Goal: Entertainment & Leisure: Consume media (video, audio)

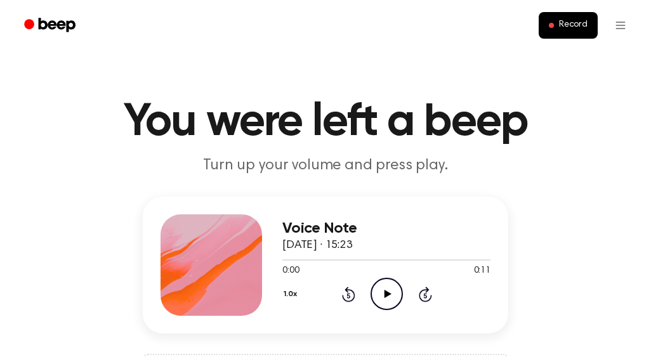
scroll to position [72, 0]
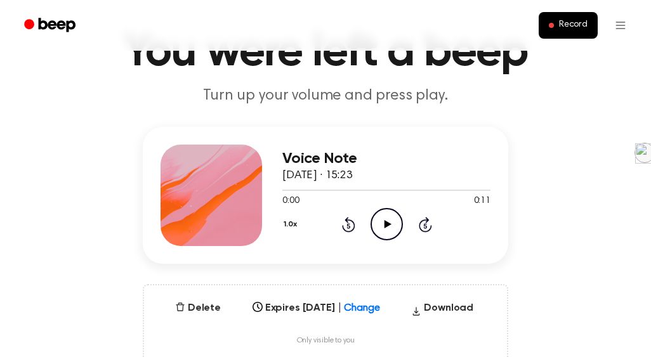
click at [386, 228] on icon "Play Audio" at bounding box center [387, 224] width 32 height 32
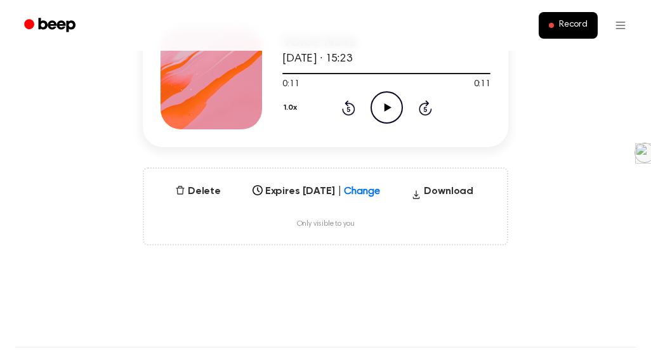
scroll to position [188, 0]
click at [183, 194] on icon "button" at bounding box center [180, 191] width 10 height 10
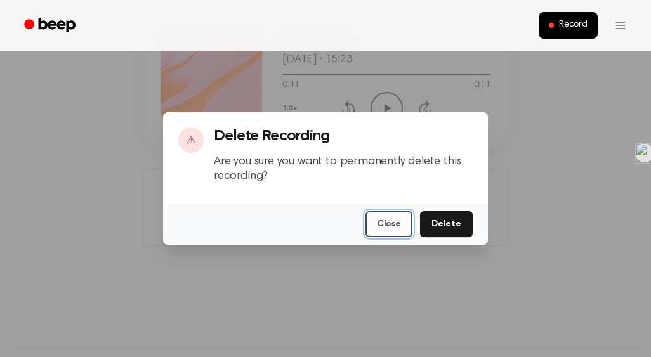
click at [406, 228] on button "Close" at bounding box center [389, 224] width 47 height 26
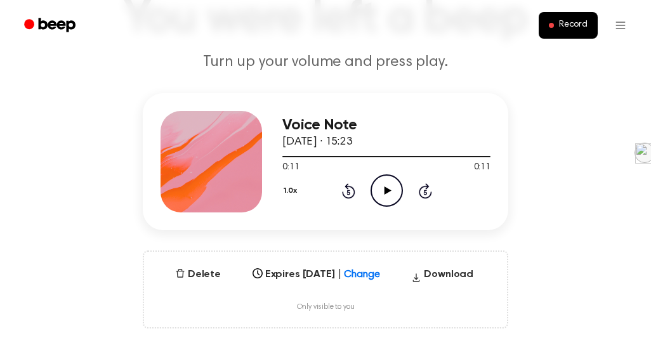
scroll to position [0, 0]
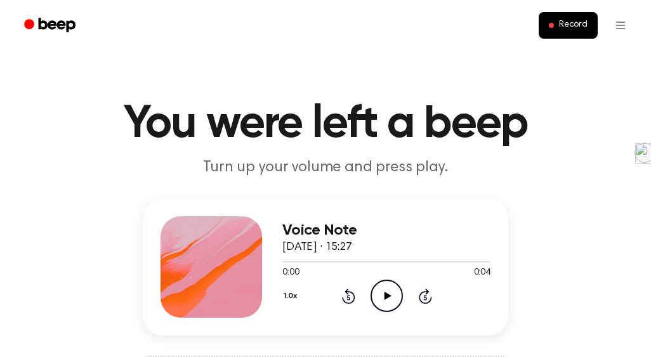
click at [384, 295] on icon at bounding box center [387, 296] width 7 height 8
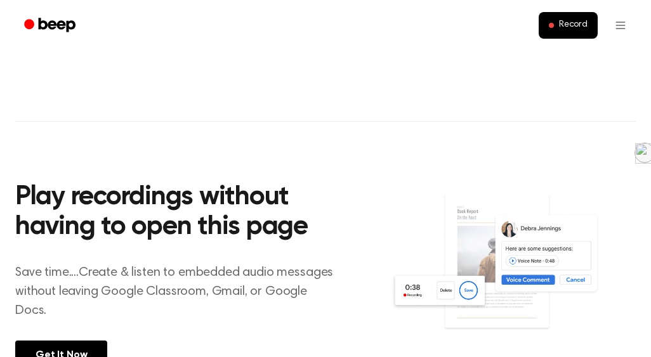
scroll to position [415, 0]
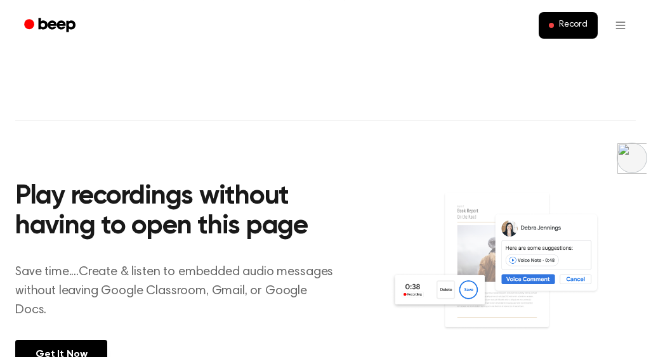
click at [645, 158] on link at bounding box center [632, 158] width 29 height 30
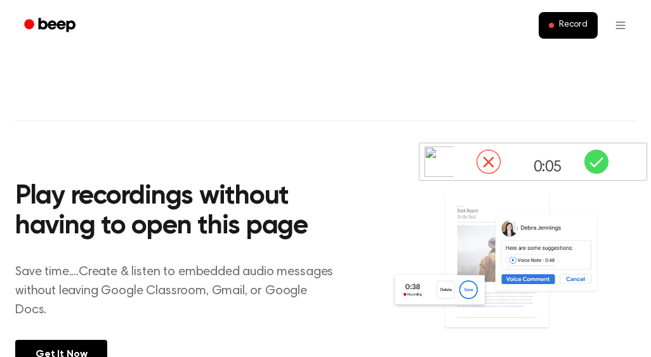
click at [598, 162] on icon at bounding box center [597, 162] width 14 height 10
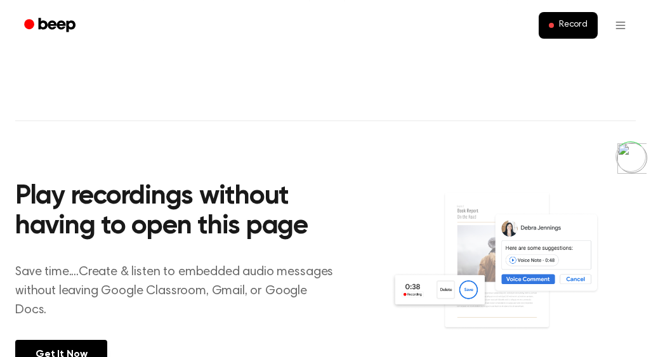
scroll to position [732, 0]
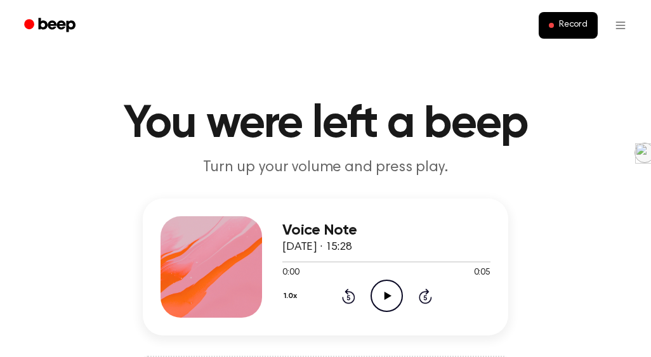
click at [390, 299] on icon "Play Audio" at bounding box center [387, 296] width 32 height 32
click at [395, 298] on icon "Play Audio" at bounding box center [387, 296] width 32 height 32
click at [390, 302] on icon "Play Audio" at bounding box center [386, 296] width 32 height 32
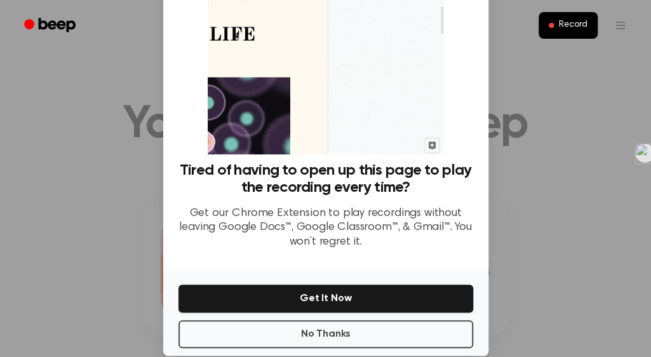
scroll to position [105, 0]
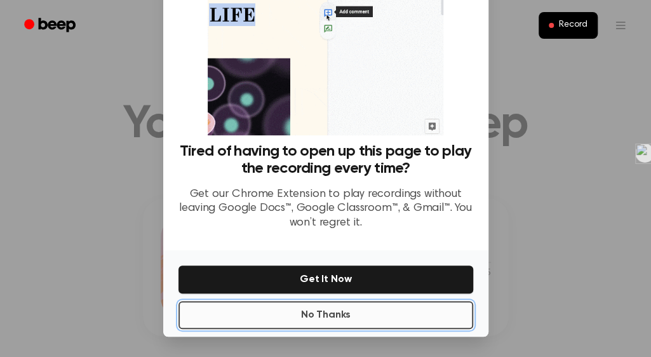
click at [313, 313] on button "No Thanks" at bounding box center [325, 315] width 295 height 28
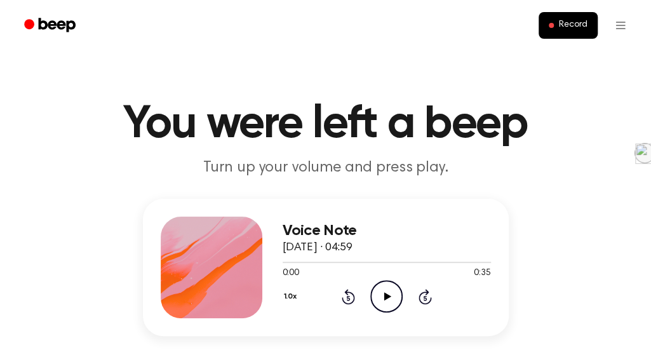
drag, startPoint x: 382, startPoint y: 285, endPoint x: 381, endPoint y: 295, distance: 9.6
click at [381, 295] on icon "Play Audio" at bounding box center [386, 296] width 32 height 32
click at [381, 295] on icon "Pause Audio" at bounding box center [386, 296] width 32 height 32
